Goal: Find contact information: Find contact information

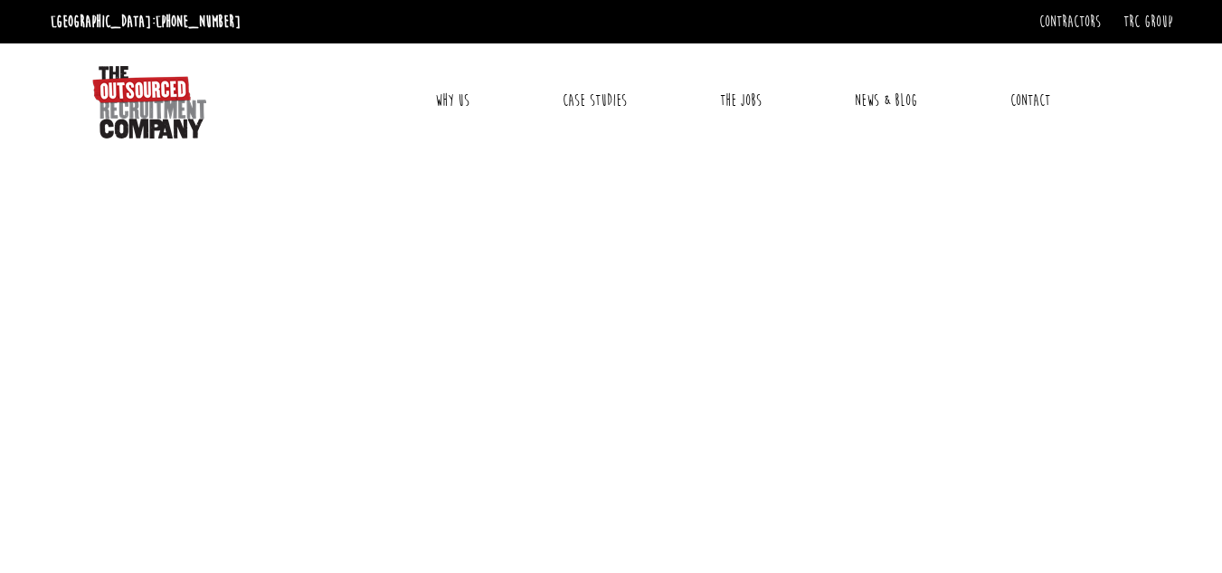
click at [1019, 97] on link "Contact" at bounding box center [1030, 100] width 67 height 45
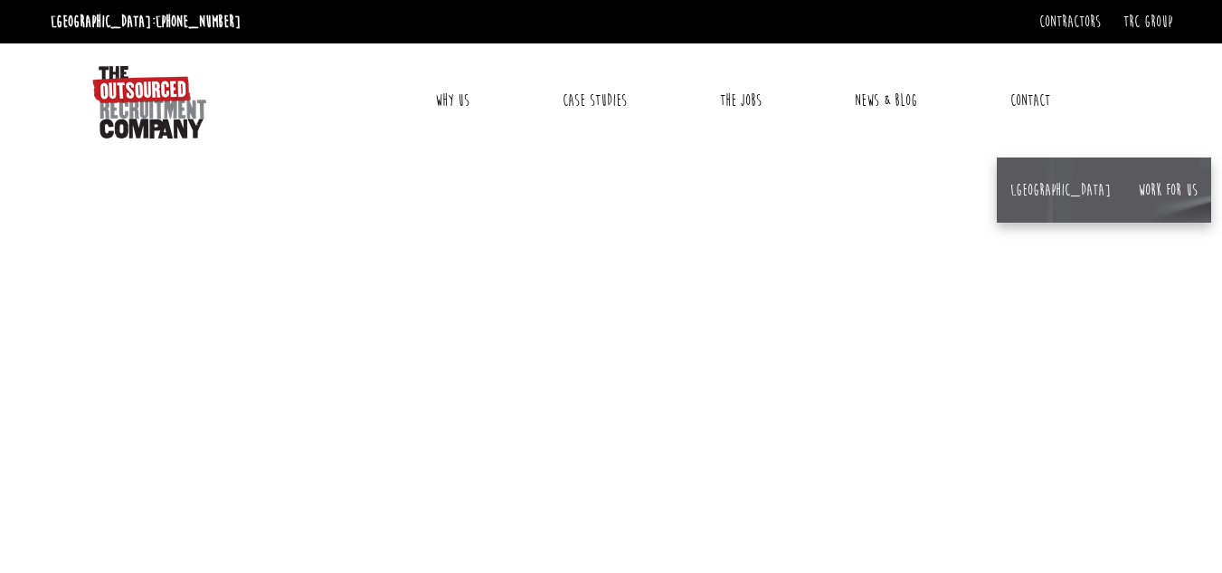
click at [1031, 99] on link "Contact" at bounding box center [1030, 100] width 67 height 45
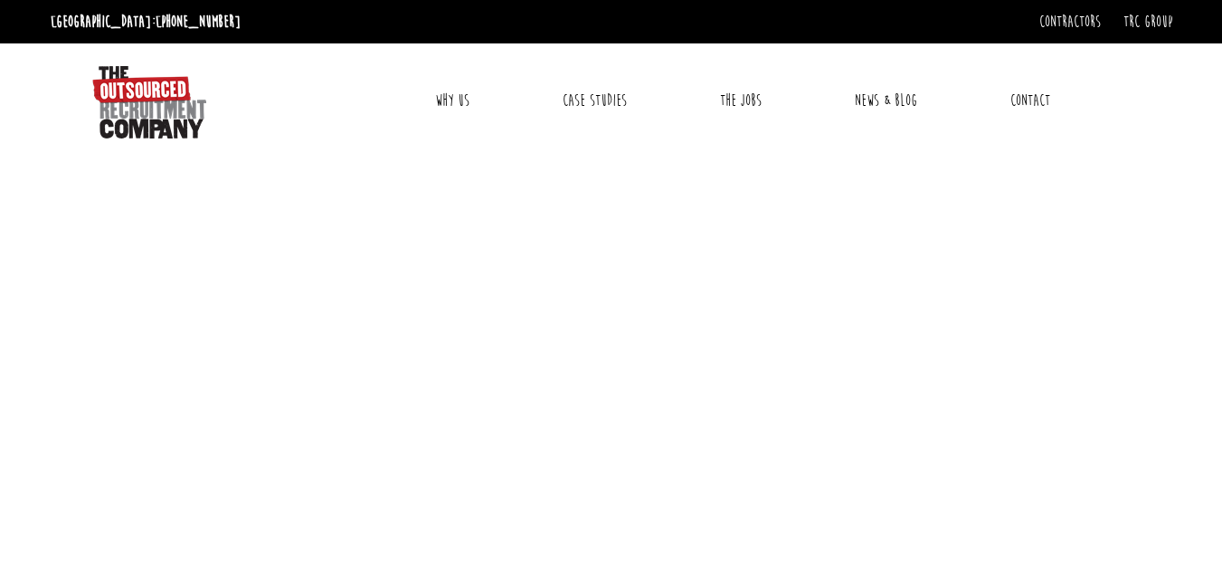
click at [1031, 99] on link "Contact" at bounding box center [1030, 100] width 67 height 45
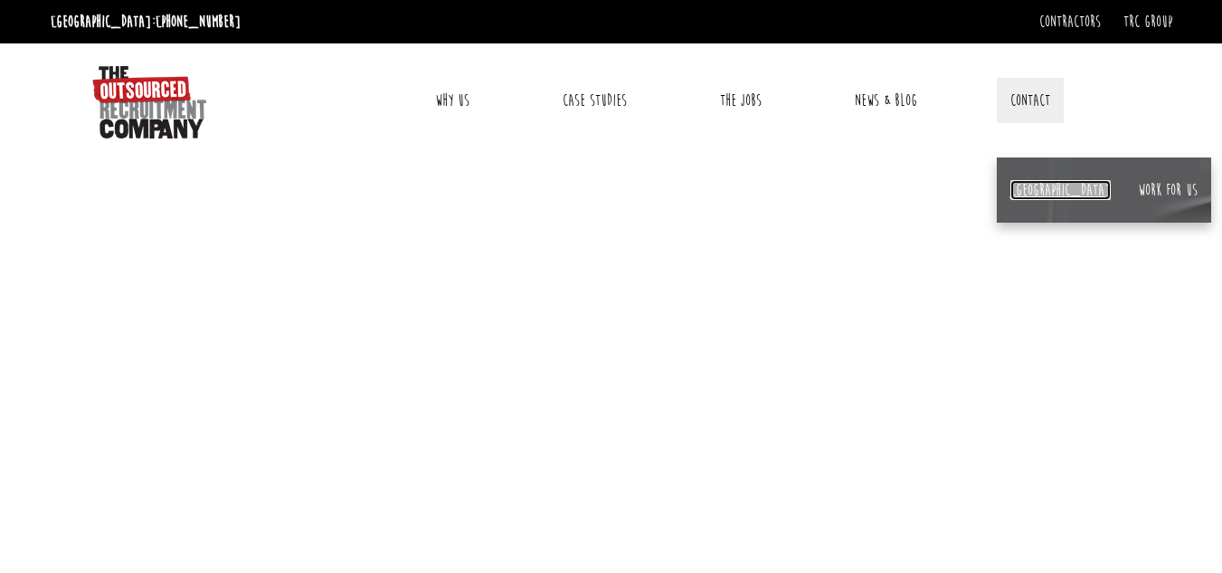
click at [1017, 194] on link "[GEOGRAPHIC_DATA]" at bounding box center [1060, 190] width 100 height 20
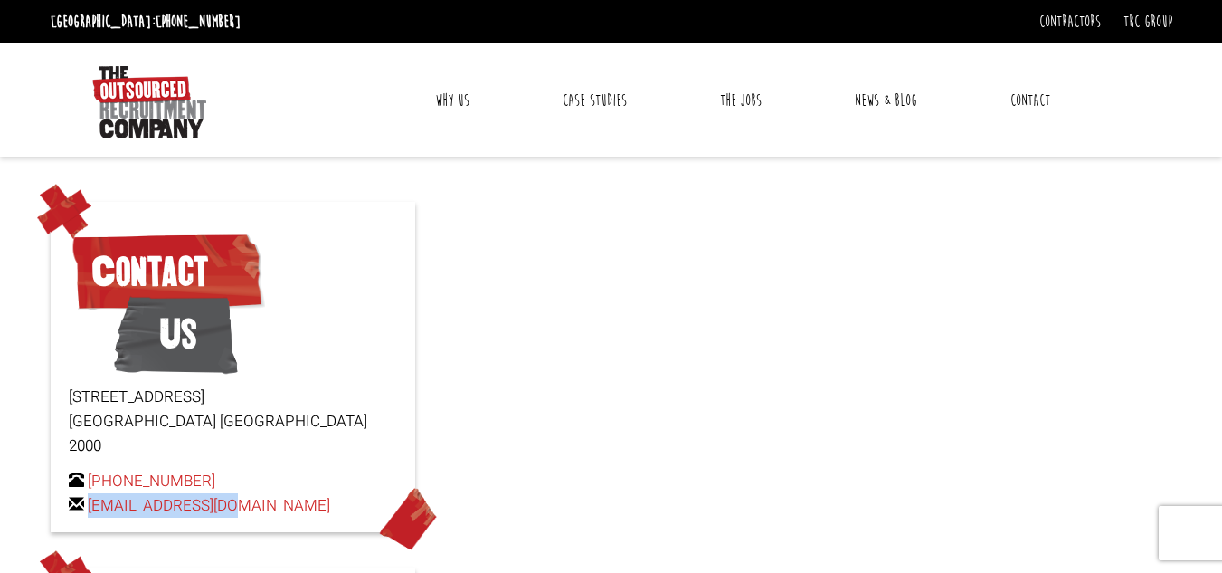
drag, startPoint x: 236, startPoint y: 478, endPoint x: 89, endPoint y: 496, distance: 148.4
click at [89, 496] on div "Contact Us Level 15, 1 Castlereagh Street Sydney NSW 2000 +61 2 8346 6720 hello…" at bounding box center [233, 367] width 365 height 330
copy link "[EMAIL_ADDRESS][DOMAIN_NAME]"
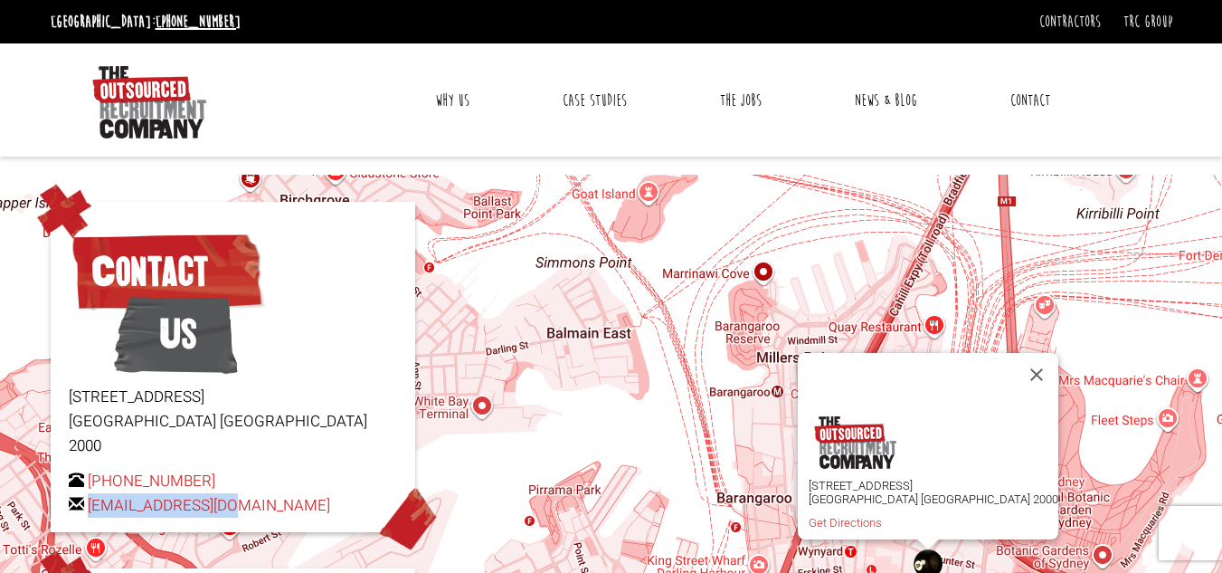
drag, startPoint x: 193, startPoint y: 20, endPoint x: 92, endPoint y: 22, distance: 100.4
click at [92, 22] on ul "Sydney: +61 2 8346 6720" at bounding box center [325, 21] width 559 height 29
copy link "[PHONE_NUMBER]"
